Goal: Transaction & Acquisition: Purchase product/service

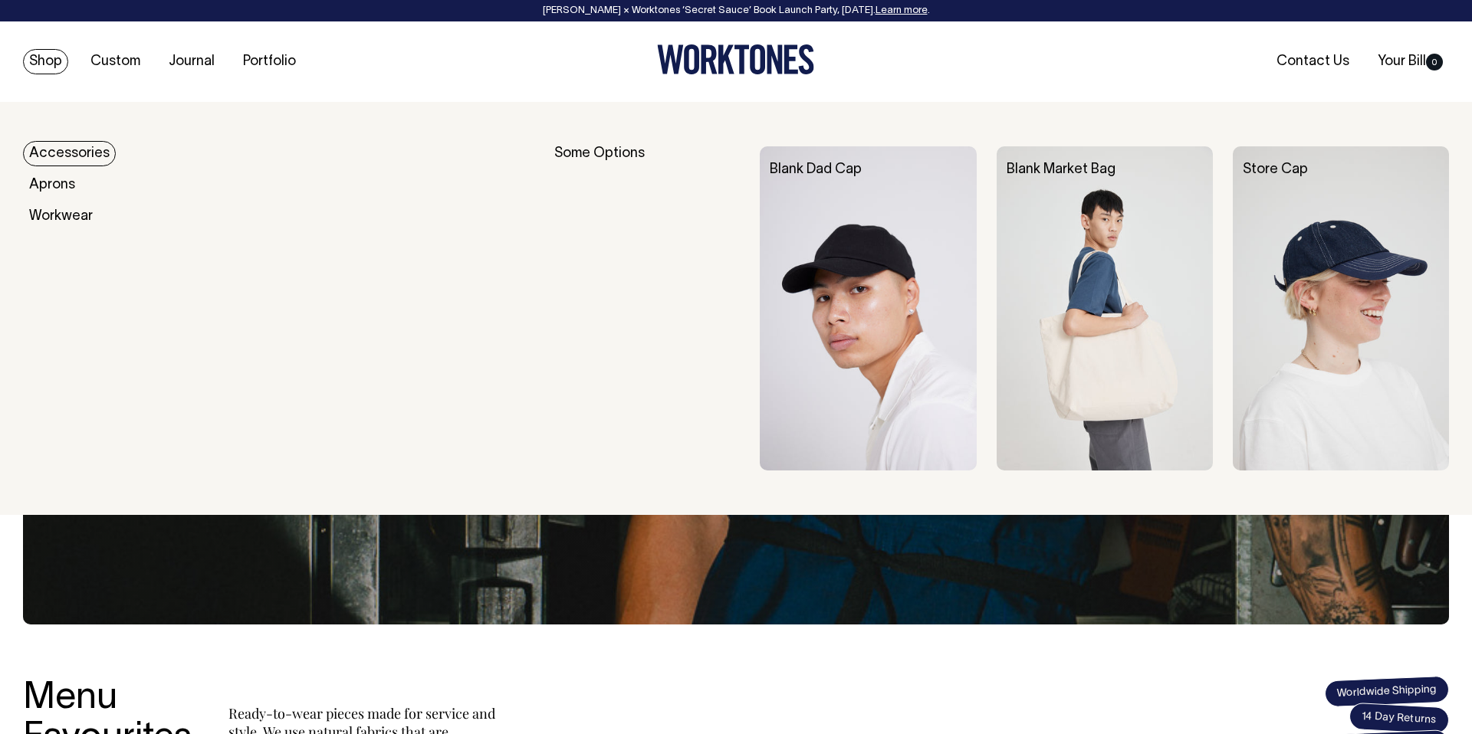
click at [1128, 367] on img at bounding box center [1105, 308] width 216 height 324
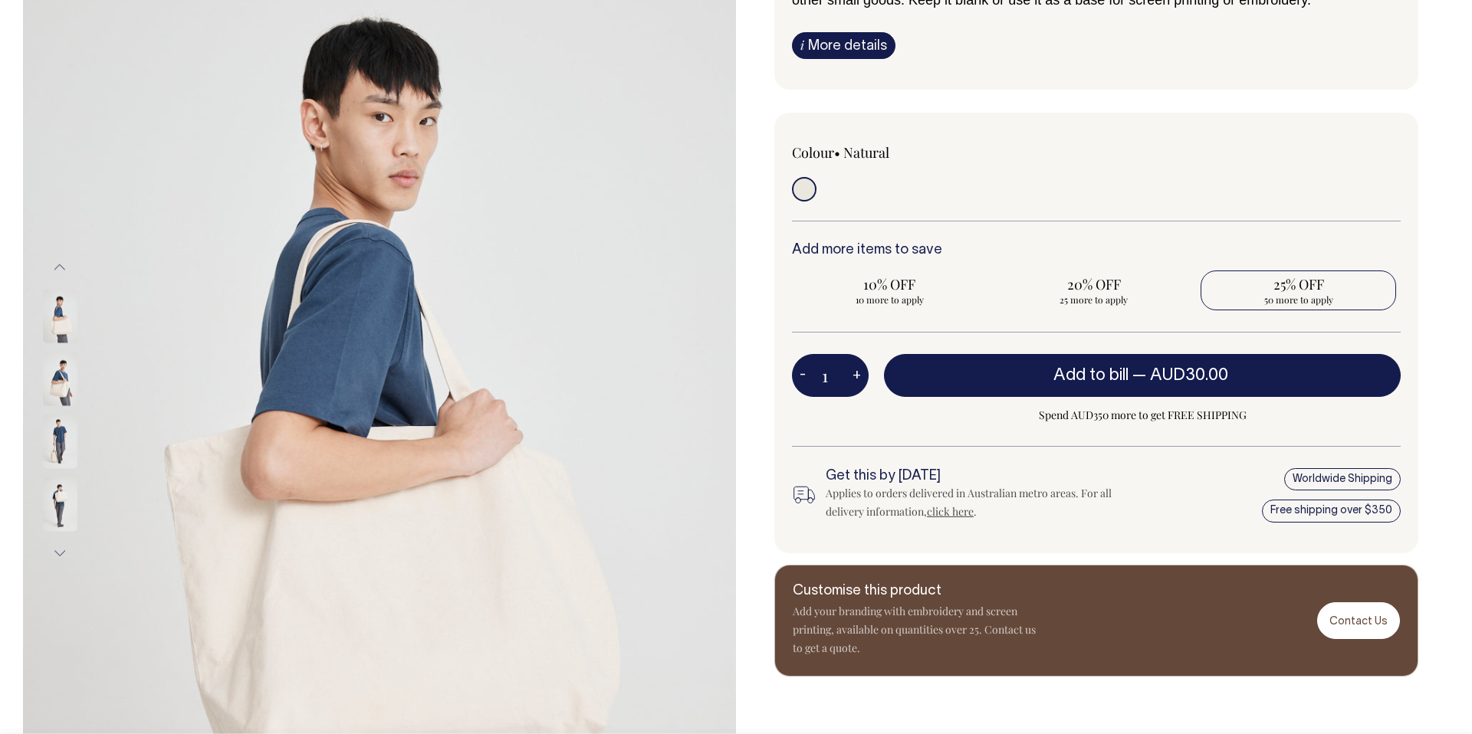
scroll to position [227, 0]
click at [1304, 293] on span "50 more to apply" at bounding box center [1298, 299] width 180 height 12
click at [1304, 293] on input "25% OFF 50 more to apply" at bounding box center [1297, 290] width 195 height 40
radio input "true"
type input "50"
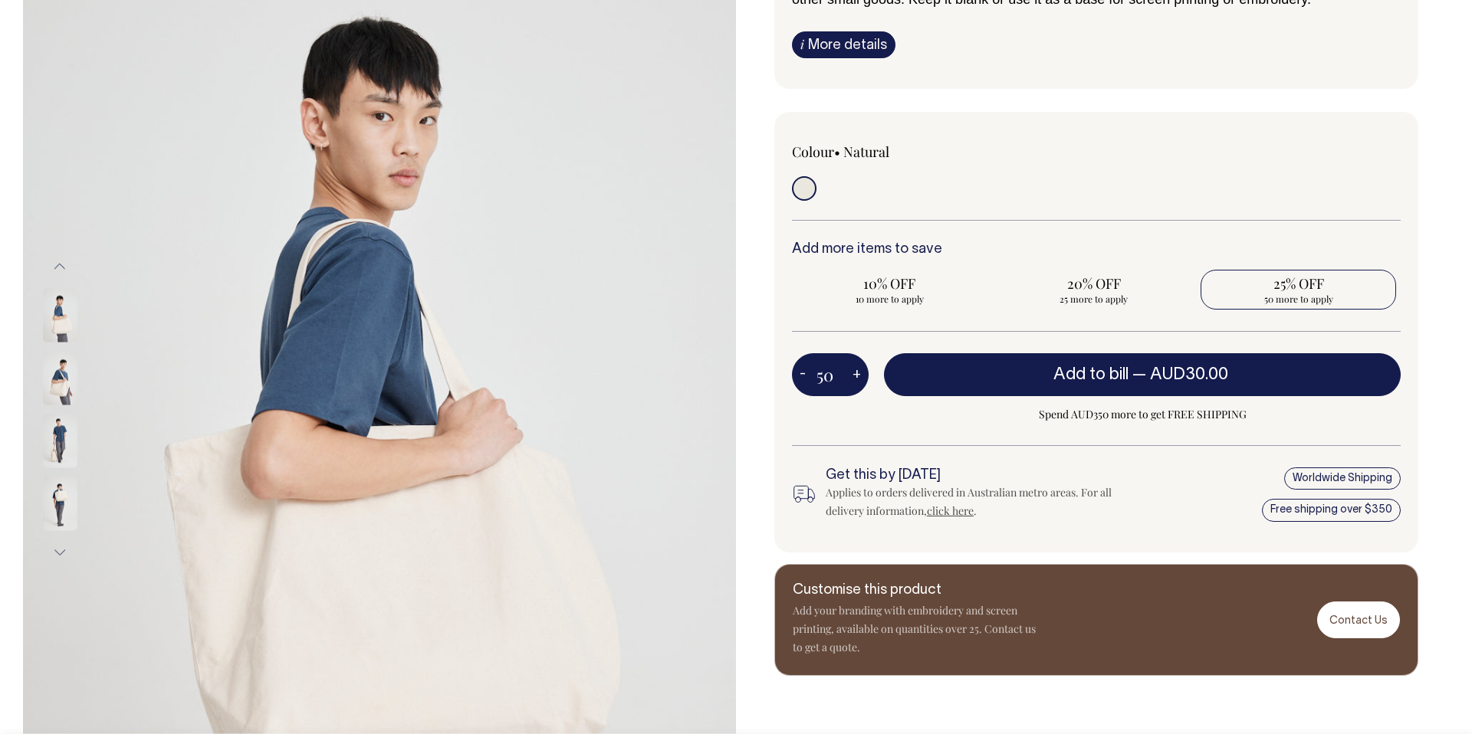
radio input "true"
type input "50"
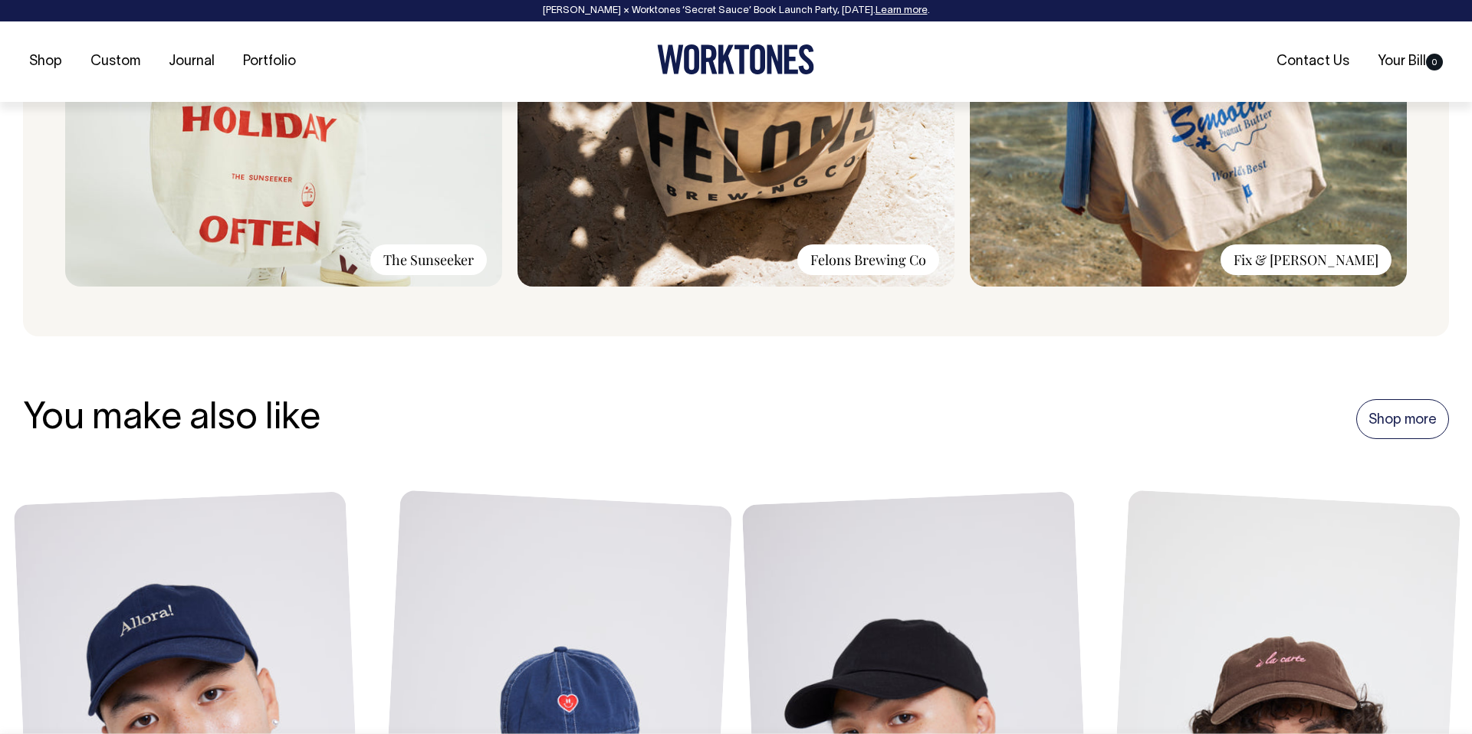
scroll to position [1470, 0]
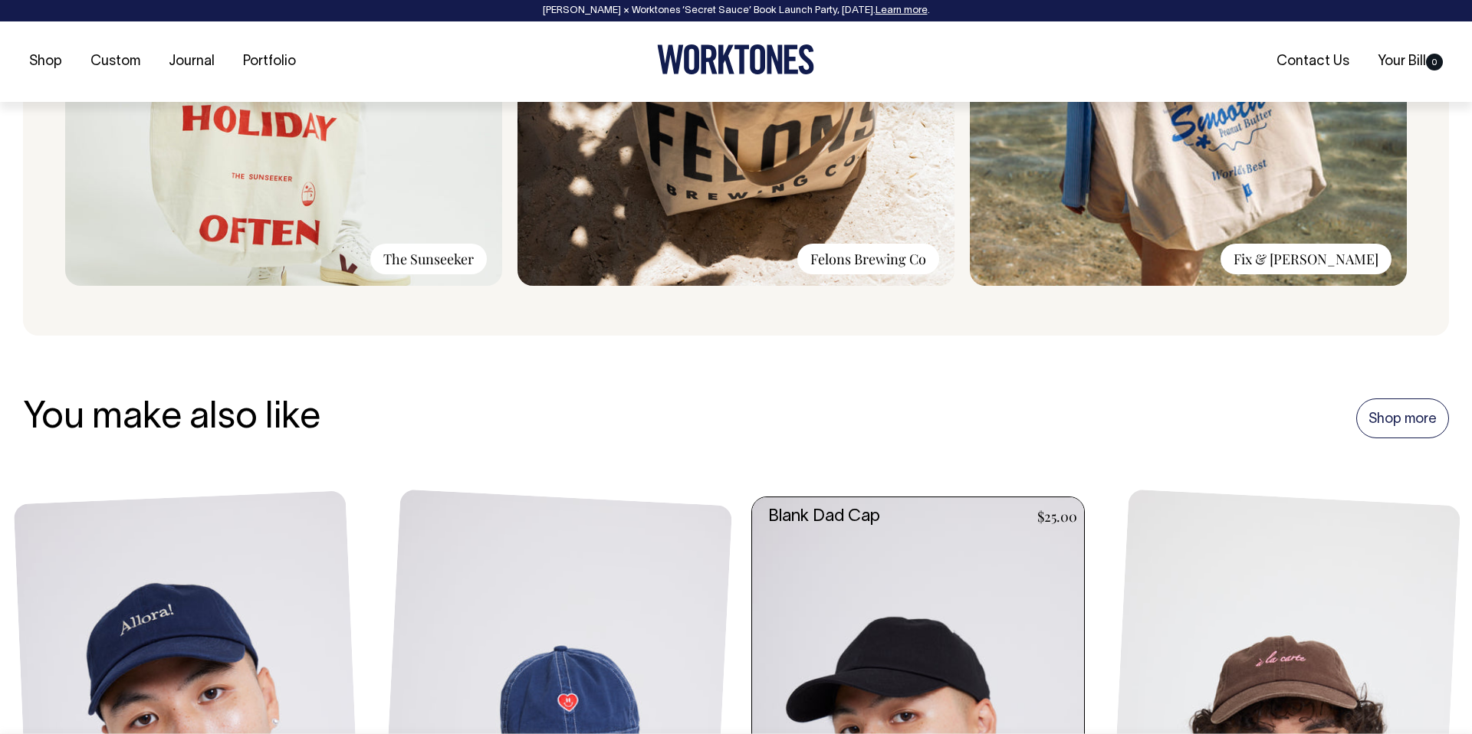
click at [974, 611] on link at bounding box center [922, 747] width 341 height 498
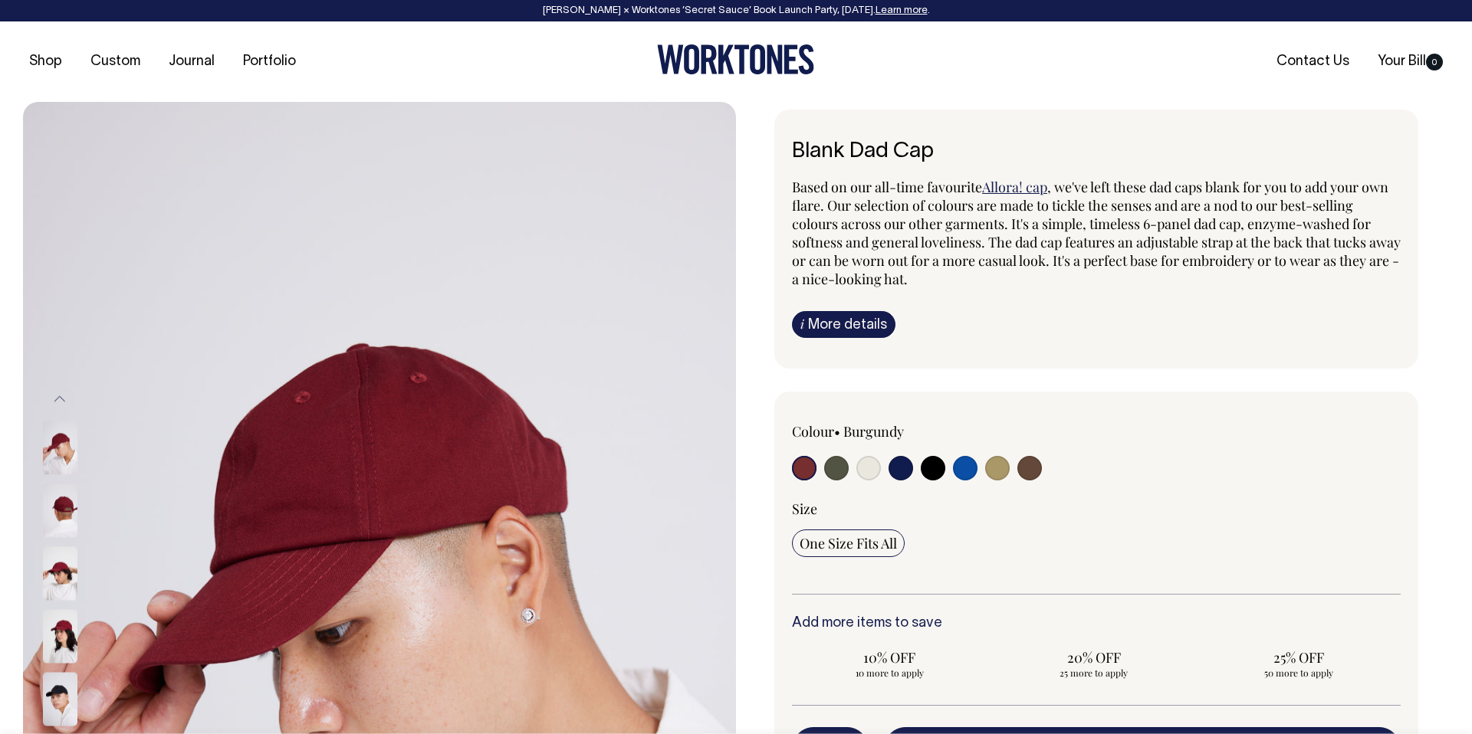
click at [998, 468] on input "radio" at bounding box center [997, 468] width 25 height 25
radio input "true"
select select "Washed Khaki"
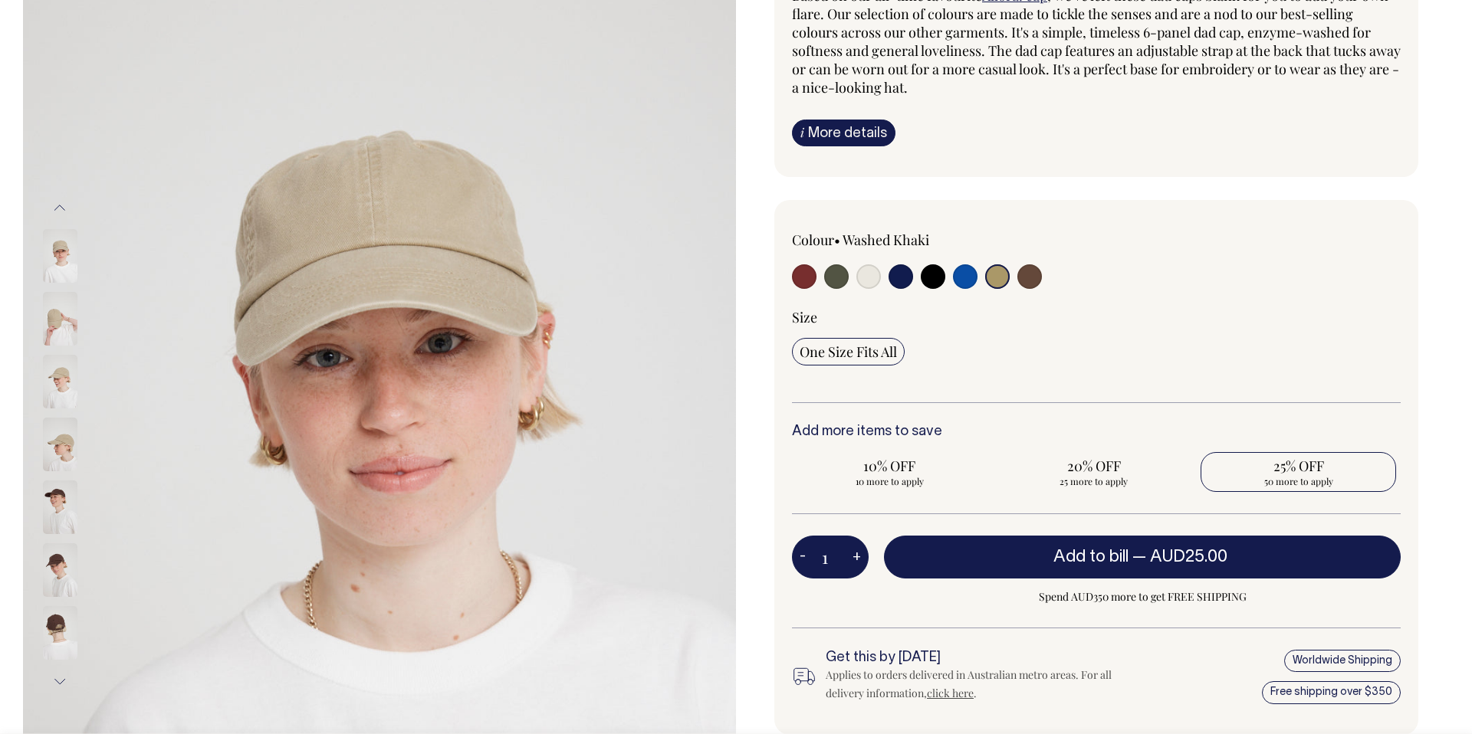
click at [1297, 478] on span "50 more to apply" at bounding box center [1298, 481] width 180 height 12
click at [1297, 478] on input "25% OFF 50 more to apply" at bounding box center [1297, 472] width 195 height 40
radio input "true"
type input "50"
radio input "true"
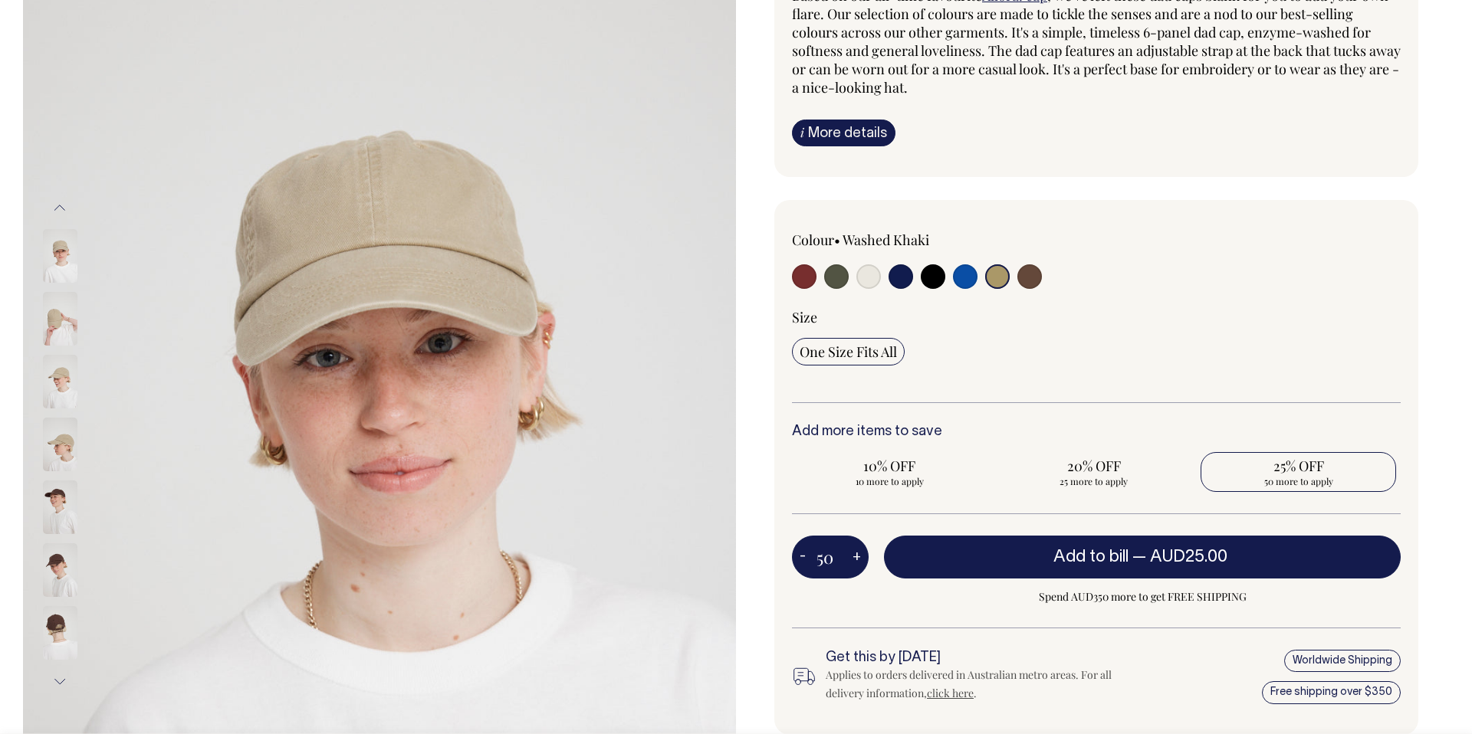
select select
type input "50"
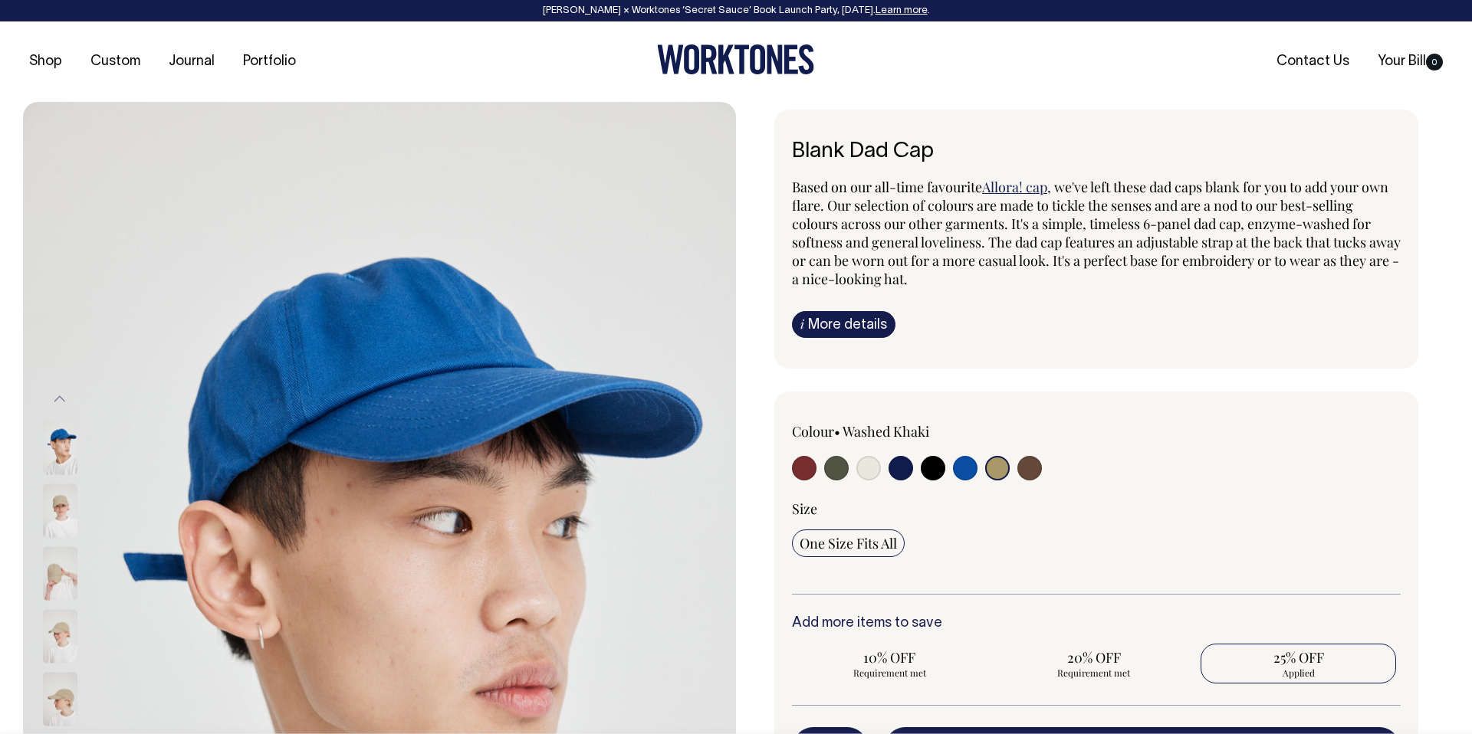
click at [734, 54] on icon at bounding box center [735, 59] width 157 height 30
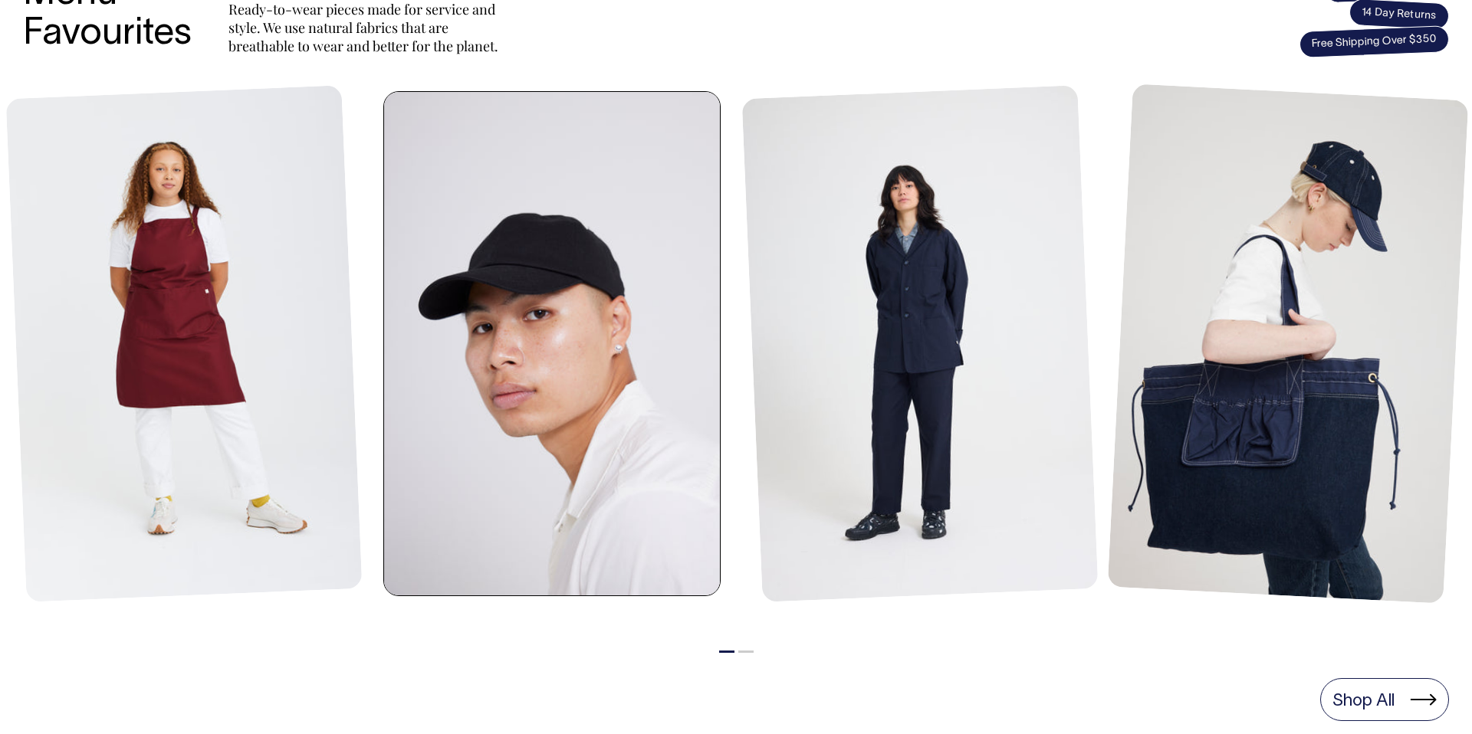
scroll to position [704, 0]
